Goal: Transaction & Acquisition: Purchase product/service

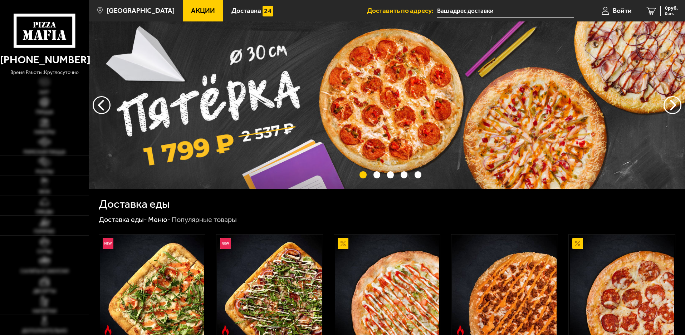
scroll to position [107, 0]
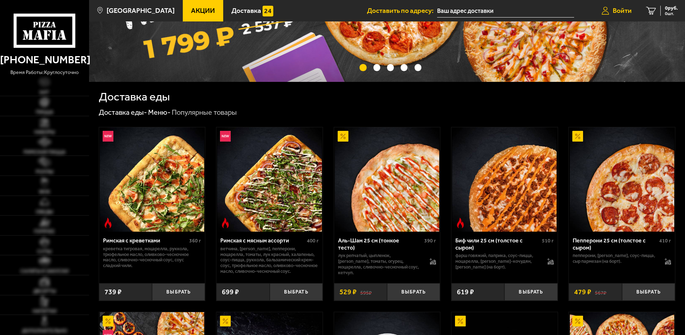
click at [613, 12] on span "Войти" at bounding box center [622, 10] width 19 height 7
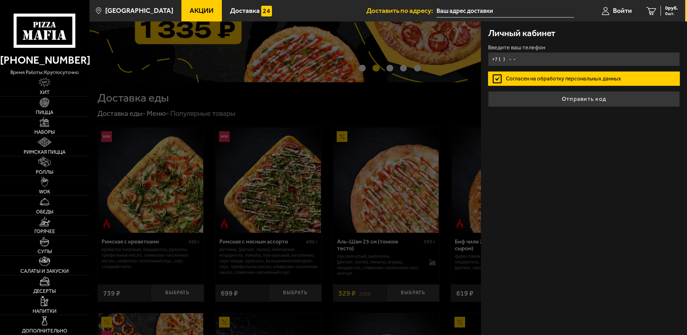
click at [540, 60] on input "+7 ( ) - -" at bounding box center [584, 59] width 192 height 14
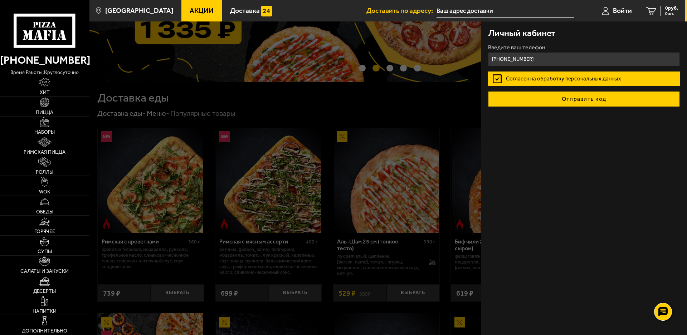
type input "[PHONE_NUMBER]"
click at [545, 95] on button "Отправить код" at bounding box center [584, 99] width 192 height 16
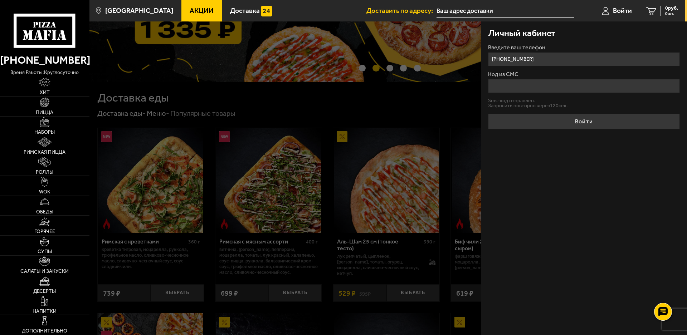
click at [545, 89] on input "Код из СМС" at bounding box center [584, 86] width 192 height 14
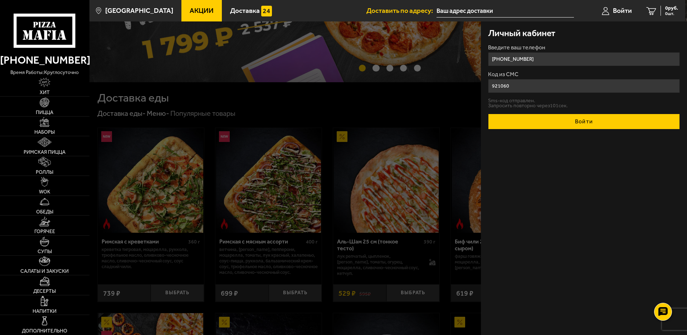
type input "921060"
click at [583, 124] on button "Войти" at bounding box center [584, 122] width 192 height 16
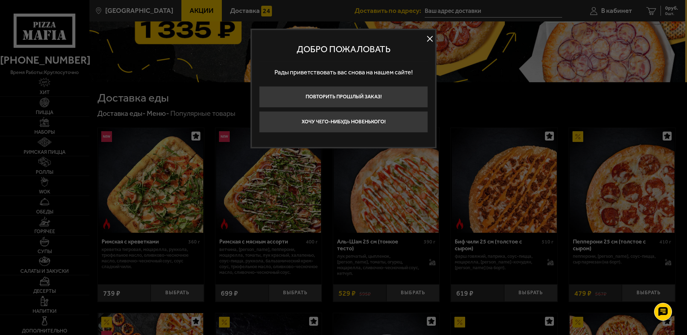
click at [430, 39] on button at bounding box center [429, 39] width 11 height 11
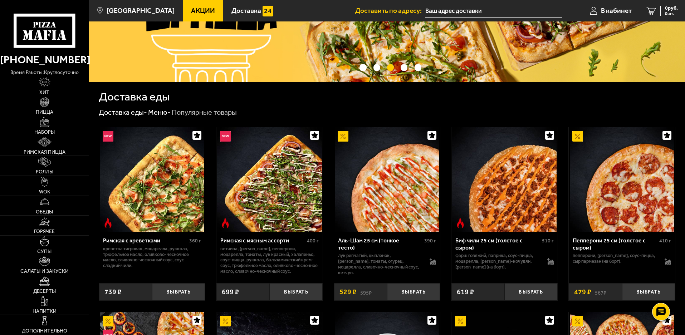
click at [52, 247] on link "Супы" at bounding box center [44, 246] width 89 height 20
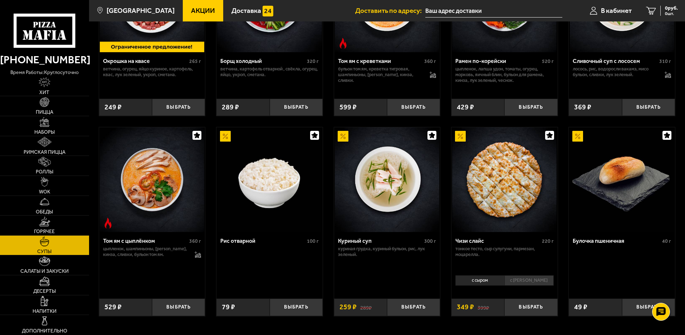
scroll to position [215, 0]
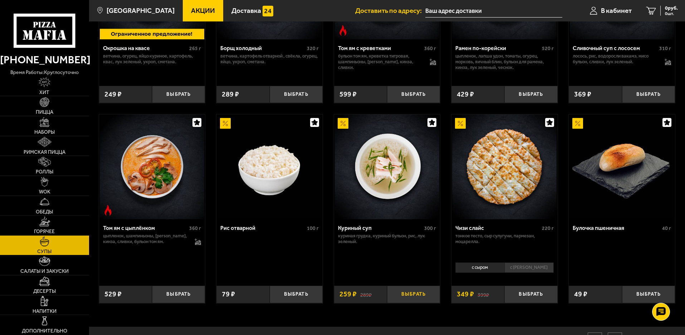
click at [421, 296] on button "Выбрать" at bounding box center [413, 295] width 53 height 18
click at [433, 297] on button "+" at bounding box center [431, 295] width 18 height 18
click at [436, 294] on button "+" at bounding box center [431, 295] width 18 height 18
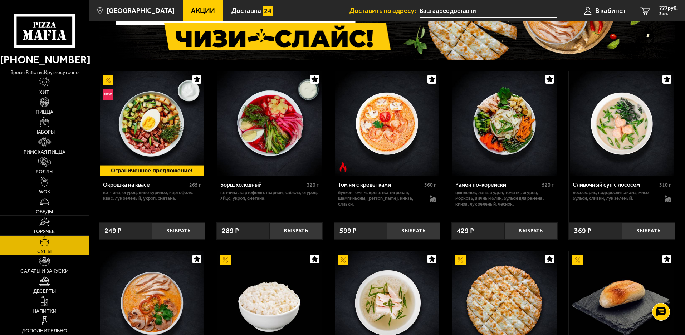
scroll to position [75, 0]
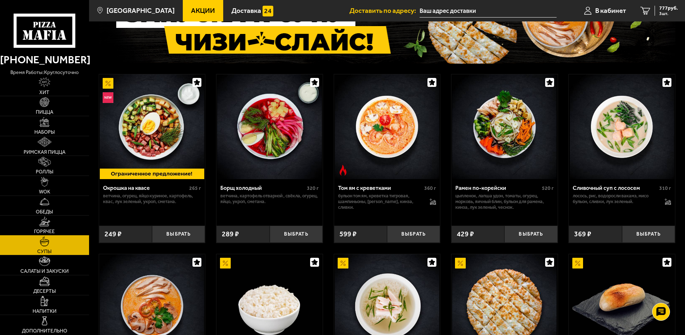
click at [46, 225] on img at bounding box center [44, 222] width 11 height 10
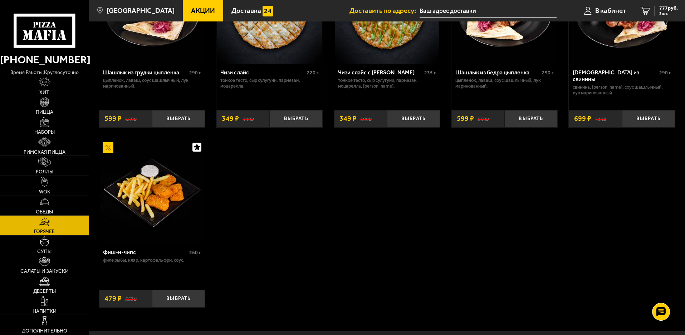
scroll to position [536, 0]
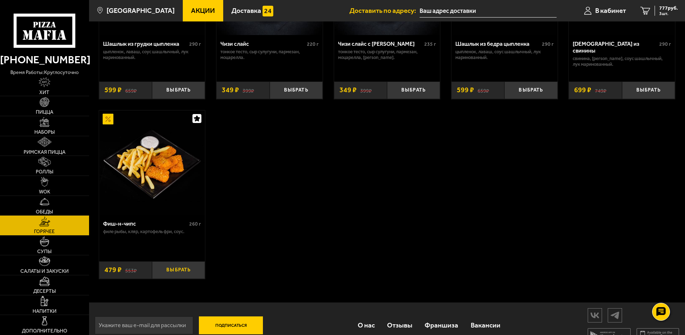
click at [175, 276] on button "Выбрать" at bounding box center [178, 270] width 53 height 18
click at [194, 277] on button "+" at bounding box center [196, 270] width 18 height 18
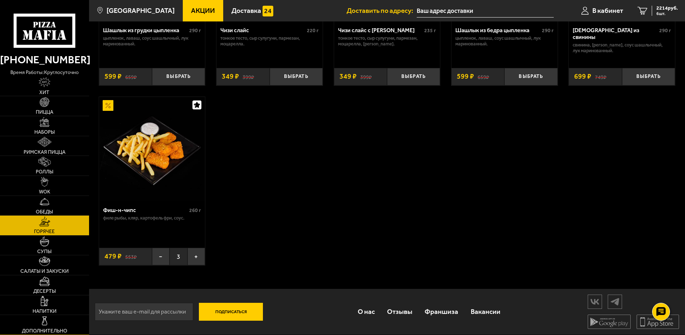
click at [51, 321] on link "Дополнительно" at bounding box center [44, 325] width 89 height 20
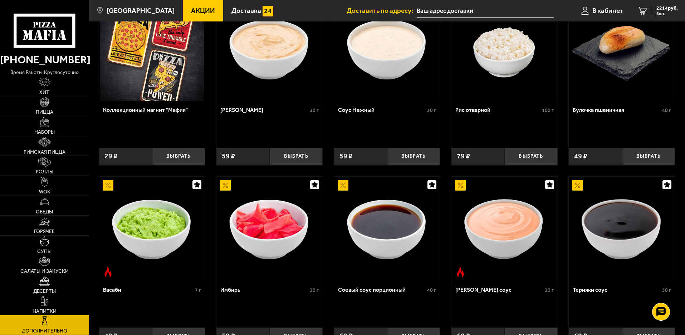
scroll to position [72, 0]
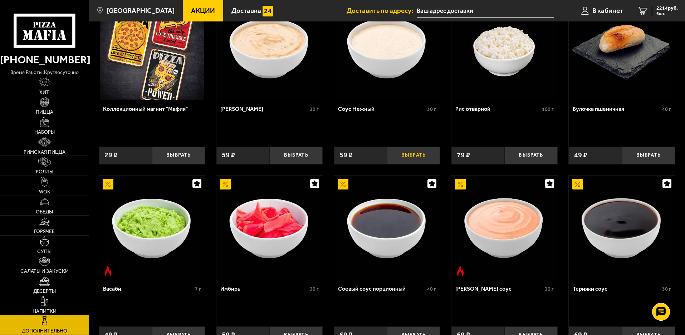
click at [416, 157] on button "Выбрать" at bounding box center [413, 156] width 53 height 18
click at [431, 157] on button "+" at bounding box center [431, 156] width 18 height 18
click at [664, 8] on span "2391 руб." at bounding box center [666, 8] width 21 height 5
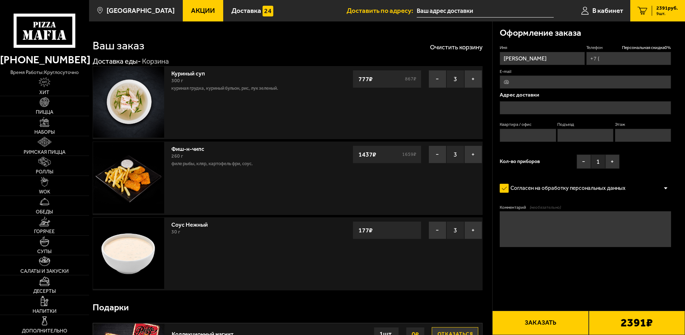
type input "[PHONE_NUMBER]"
type input "[STREET_ADDRESS]"
type input "1"
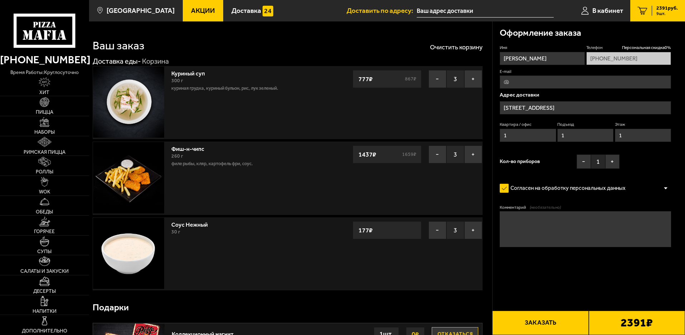
type input "[STREET_ADDRESS]"
click at [612, 161] on button "+" at bounding box center [612, 161] width 14 height 14
drag, startPoint x: 632, startPoint y: 137, endPoint x: 646, endPoint y: 139, distance: 13.8
click at [609, 137] on div "Квартира / офис 1 Подъезд 1 Этаж 1" at bounding box center [585, 134] width 171 height 24
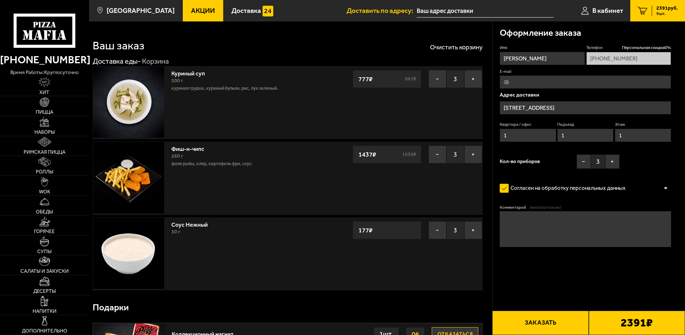
click at [631, 136] on input "1" at bounding box center [643, 135] width 56 height 13
drag, startPoint x: 635, startPoint y: 135, endPoint x: 611, endPoint y: 135, distance: 24.3
click at [611, 135] on div "Квартира / офис 1 Подъезд 1 Этаж 1" at bounding box center [585, 134] width 171 height 24
type input "2"
drag, startPoint x: 538, startPoint y: 138, endPoint x: 476, endPoint y: 138, distance: 61.9
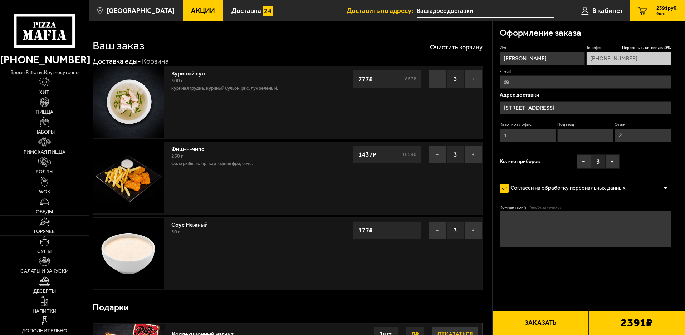
type input "2"
click at [558, 324] on button "Заказать" at bounding box center [540, 323] width 96 height 24
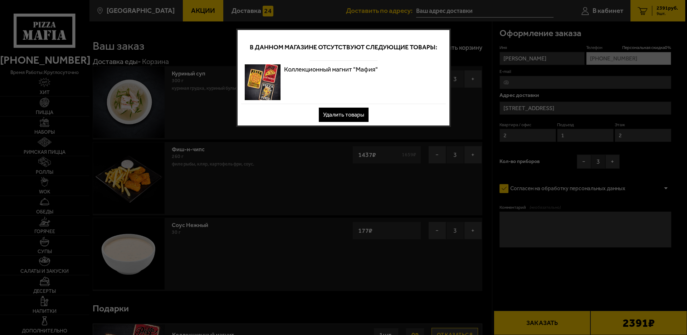
click at [350, 112] on button "Удалить товары" at bounding box center [344, 115] width 50 height 14
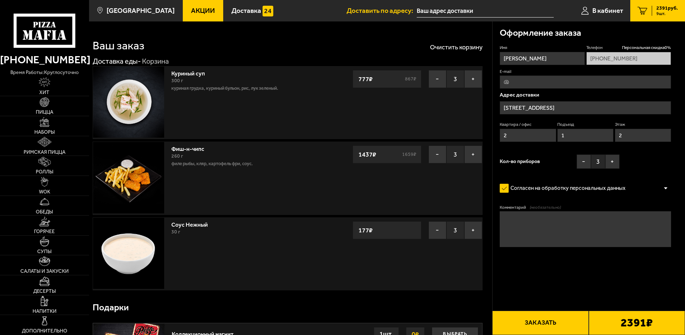
click at [558, 320] on button "Заказать" at bounding box center [540, 323] width 96 height 24
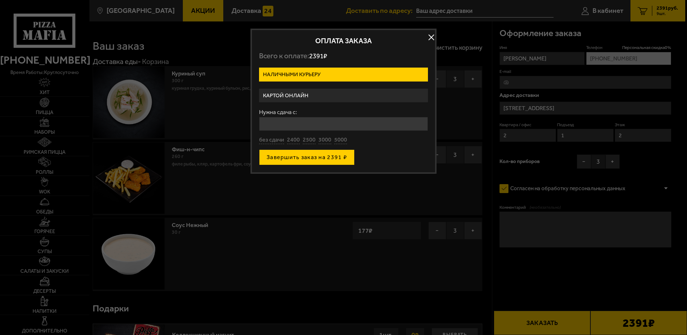
click at [306, 156] on button "Завершить заказ на 2391 ₽" at bounding box center [306, 157] width 95 height 16
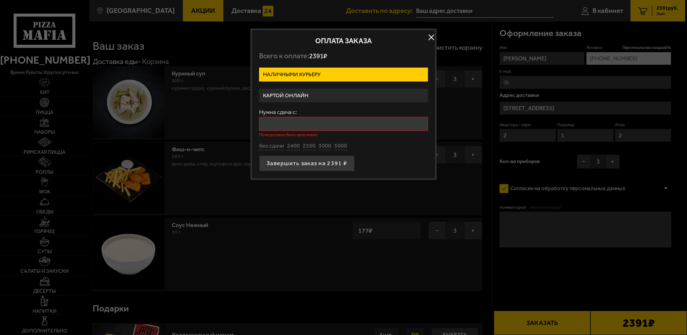
click at [303, 122] on input "Нужна сдача с:" at bounding box center [343, 124] width 169 height 14
click at [276, 148] on button "без сдачи" at bounding box center [271, 146] width 25 height 8
type input "0"
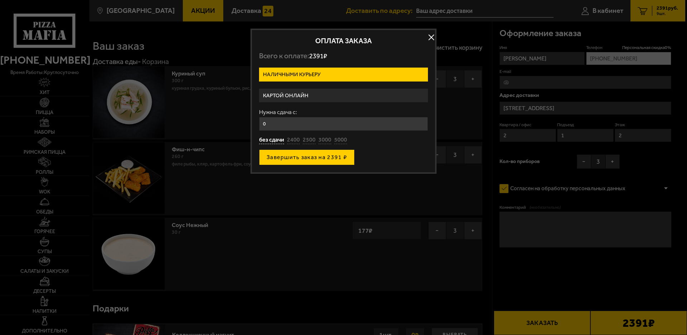
click at [299, 158] on button "Завершить заказ на 2391 ₽" at bounding box center [306, 157] width 95 height 16
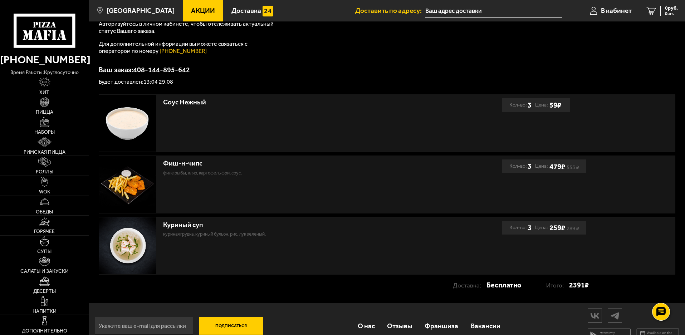
scroll to position [107, 0]
